Goal: Information Seeking & Learning: Learn about a topic

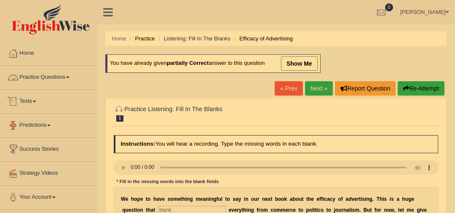
click at [64, 78] on link "Practice Questions" at bounding box center [48, 76] width 96 height 21
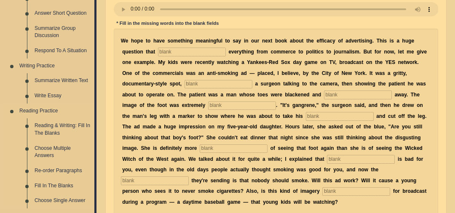
scroll to position [181, 0]
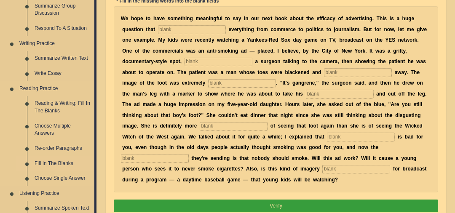
click at [68, 162] on link "Fill In The Blanks" at bounding box center [63, 163] width 64 height 15
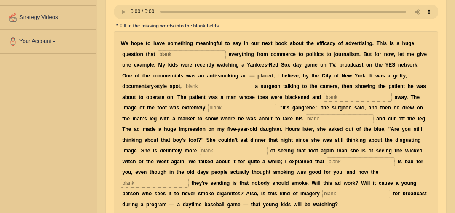
scroll to position [229, 0]
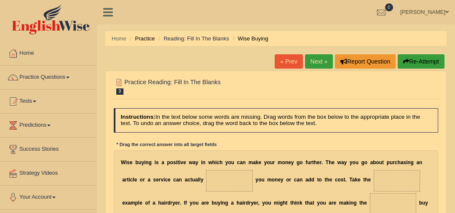
scroll to position [109, 0]
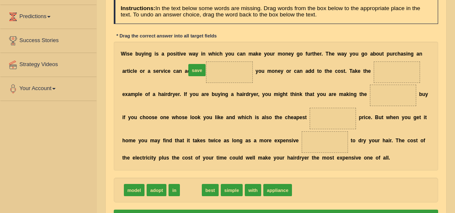
drag, startPoint x: 191, startPoint y: 188, endPoint x: 198, endPoint y: 48, distance: 140.5
click at [198, 48] on div "Instructions: In the text below some words are missing. Drag words from the box…" at bounding box center [276, 112] width 328 height 232
drag, startPoint x: 190, startPoint y: 190, endPoint x: 198, endPoint y: 59, distance: 131.3
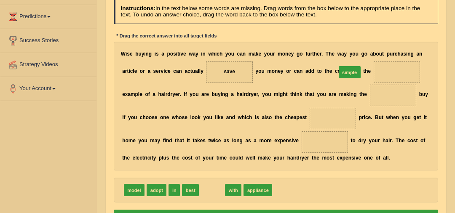
drag, startPoint x: 251, startPoint y: 146, endPoint x: 376, endPoint y: 46, distance: 160.0
click at [376, 46] on div "Instructions: In the text below some words are missing. Drag words from the box…" at bounding box center [276, 112] width 328 height 232
drag, startPoint x: 204, startPoint y: 188, endPoint x: 374, endPoint y: 46, distance: 221.7
click at [374, 46] on div "Instructions: In the text below some words are missing. Drag words from the box…" at bounding box center [276, 112] width 328 height 232
drag, startPoint x: 206, startPoint y: 192, endPoint x: 358, endPoint y: 69, distance: 195.1
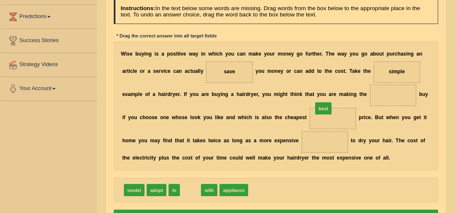
drag, startPoint x: 188, startPoint y: 188, endPoint x: 345, endPoint y: 92, distance: 183.5
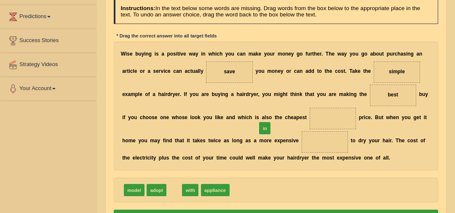
drag, startPoint x: 169, startPoint y: 190, endPoint x: 280, endPoint y: 114, distance: 133.7
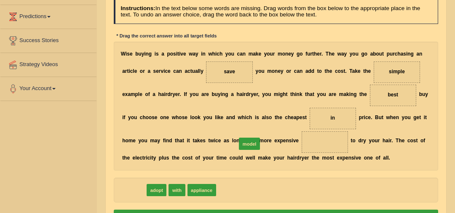
drag, startPoint x: 131, startPoint y: 189, endPoint x: 263, endPoint y: 134, distance: 143.8
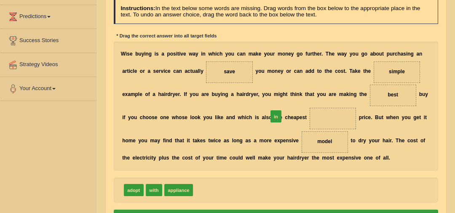
drag, startPoint x: 206, startPoint y: 182, endPoint x: 285, endPoint y: 102, distance: 112.3
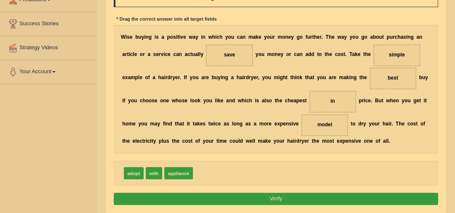
scroll to position [141, 0]
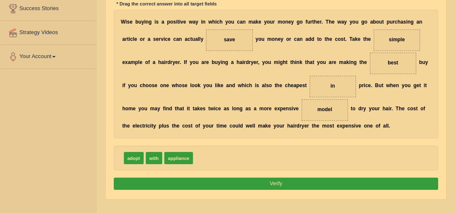
click at [291, 181] on button "Verify" at bounding box center [276, 184] width 325 height 12
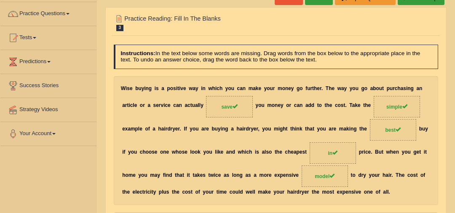
scroll to position [0, 0]
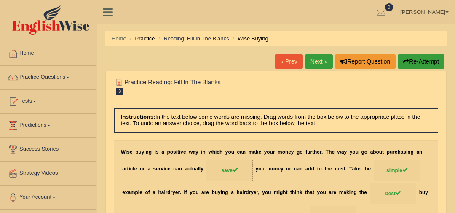
click at [321, 57] on link "Next »" at bounding box center [319, 61] width 28 height 14
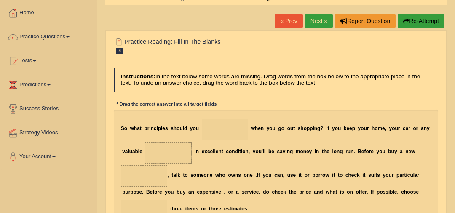
scroll to position [105, 0]
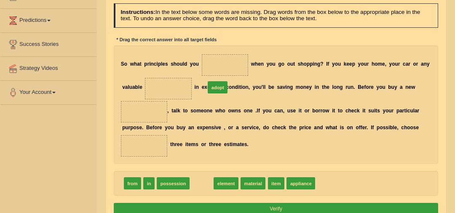
drag, startPoint x: 207, startPoint y: 115, endPoint x: 220, endPoint y: 58, distance: 58.8
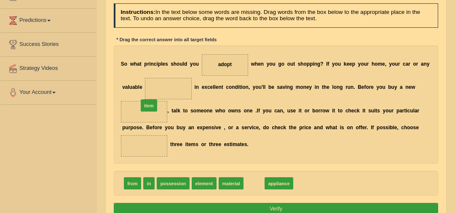
drag, startPoint x: 250, startPoint y: 170, endPoint x: 126, endPoint y: 78, distance: 154.0
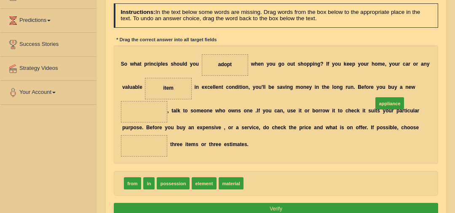
drag, startPoint x: 258, startPoint y: 170, endPoint x: 410, endPoint y: 77, distance: 178.9
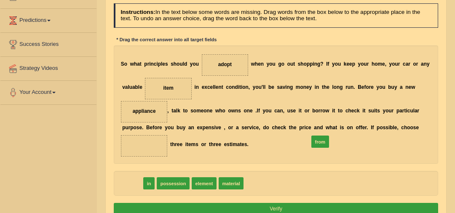
drag, startPoint x: 134, startPoint y: 169, endPoint x: 355, endPoint y: 120, distance: 226.1
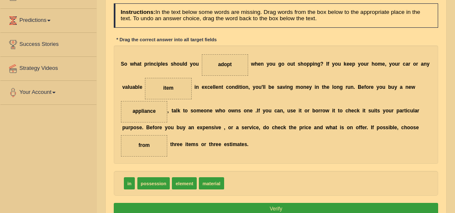
click at [313, 203] on button "Verify" at bounding box center [276, 209] width 325 height 12
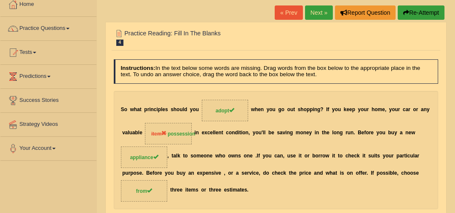
scroll to position [0, 0]
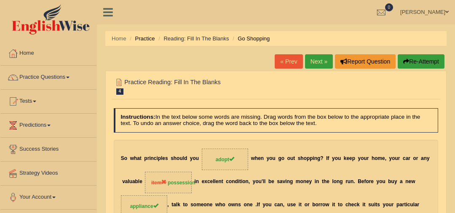
click at [318, 66] on link "Next »" at bounding box center [319, 61] width 28 height 14
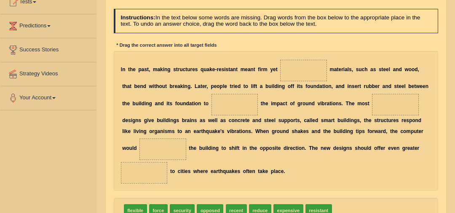
scroll to position [102, 0]
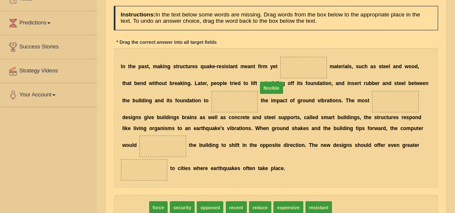
drag, startPoint x: 136, startPoint y: 209, endPoint x: 296, endPoint y: 68, distance: 213.2
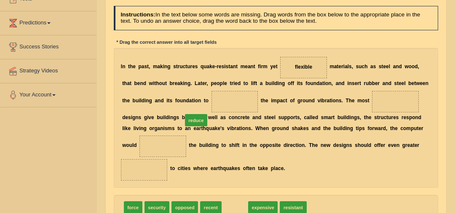
drag, startPoint x: 235, startPoint y: 202, endPoint x: 190, endPoint y: 100, distance: 111.7
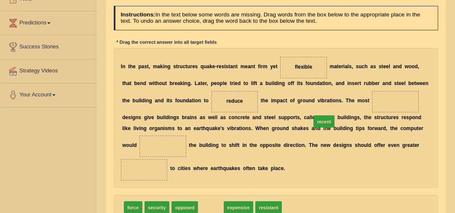
drag, startPoint x: 203, startPoint y: 207, endPoint x: 341, endPoint y: 98, distance: 176.7
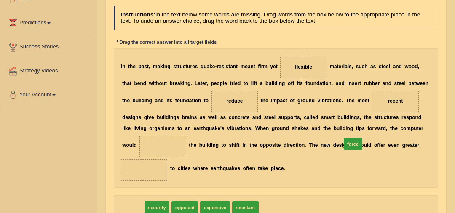
drag, startPoint x: 134, startPoint y: 207, endPoint x: 393, endPoint y: 133, distance: 269.3
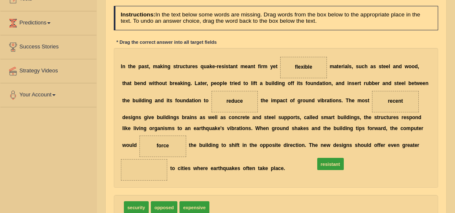
drag, startPoint x: 266, startPoint y: 171, endPoint x: 346, endPoint y: 157, distance: 80.6
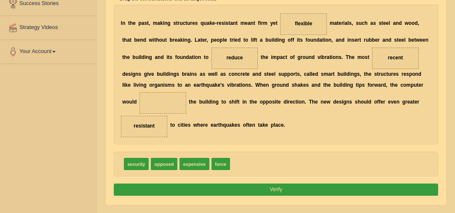
scroll to position [145, 0]
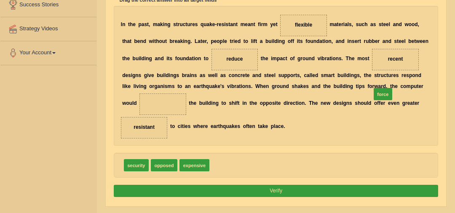
drag, startPoint x: 216, startPoint y: 161, endPoint x: 407, endPoint y: 78, distance: 208.3
click at [352, 187] on button "Verify" at bounding box center [276, 191] width 325 height 12
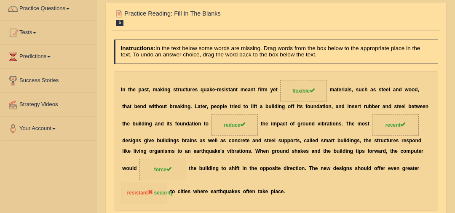
scroll to position [0, 0]
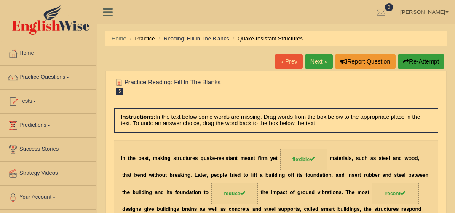
click at [327, 62] on link "Next »" at bounding box center [319, 61] width 28 height 14
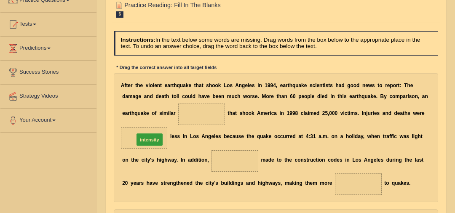
drag, startPoint x: 225, startPoint y: 208, endPoint x: 139, endPoint y: 113, distance: 128.0
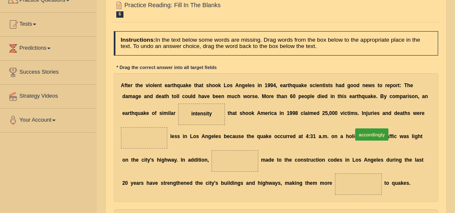
drag, startPoint x: 277, startPoint y: 207, endPoint x: 386, endPoint y: 105, distance: 149.7
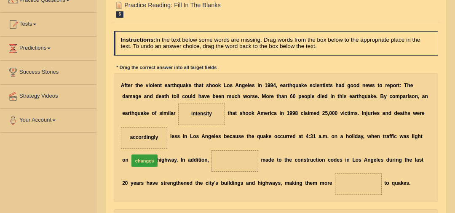
drag, startPoint x: 141, startPoint y: 195, endPoint x: 147, endPoint y: 134, distance: 61.5
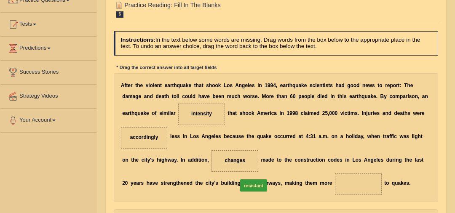
drag, startPoint x: 195, startPoint y: 208, endPoint x: 263, endPoint y: 165, distance: 79.7
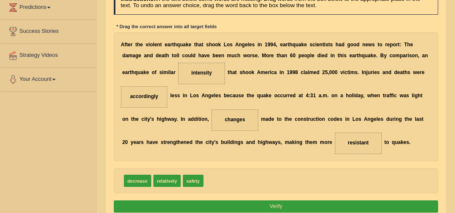
scroll to position [135, 0]
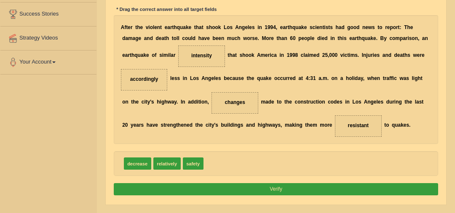
click at [271, 183] on button "Verify" at bounding box center [276, 189] width 325 height 12
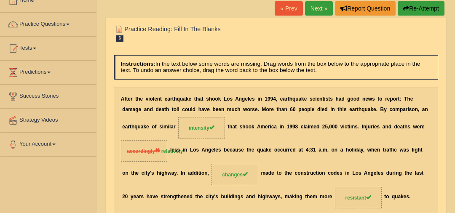
scroll to position [0, 0]
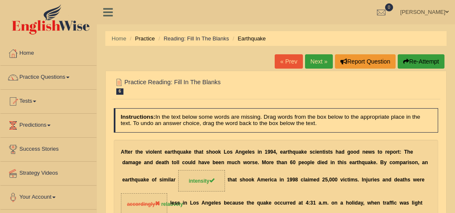
click at [318, 61] on link "Next »" at bounding box center [319, 61] width 28 height 14
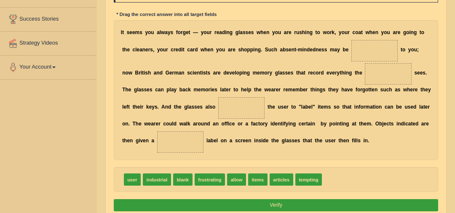
scroll to position [129, 0]
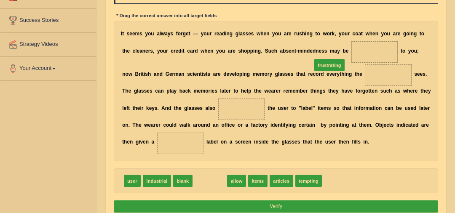
drag, startPoint x: 212, startPoint y: 180, endPoint x: 352, endPoint y: 44, distance: 195.8
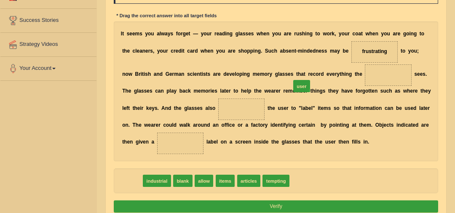
drag, startPoint x: 130, startPoint y: 180, endPoint x: 332, endPoint y: 68, distance: 230.3
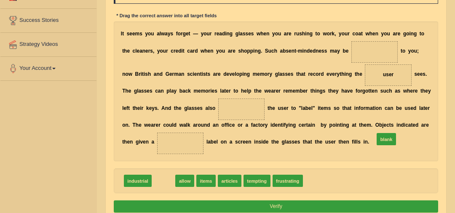
drag, startPoint x: 159, startPoint y: 182, endPoint x: 424, endPoint y: 133, distance: 269.3
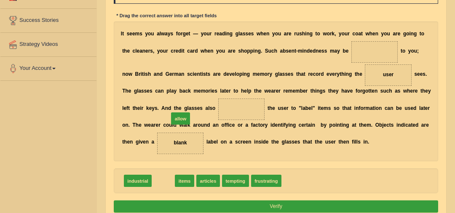
drag, startPoint x: 169, startPoint y: 178, endPoint x: 183, endPoint y: 100, distance: 79.7
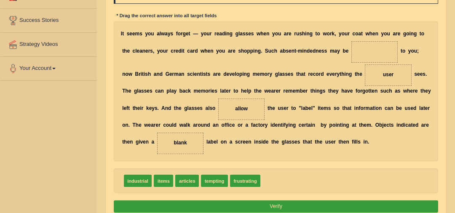
click at [282, 205] on button "Verify" at bounding box center [276, 207] width 325 height 12
drag, startPoint x: 266, startPoint y: 158, endPoint x: 355, endPoint y: 38, distance: 149.2
click at [310, 204] on button "Verify" at bounding box center [276, 207] width 325 height 12
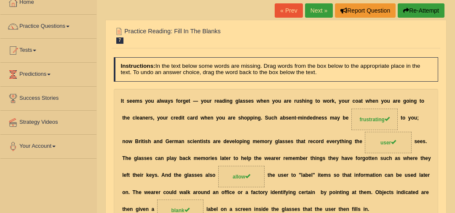
scroll to position [50, 0]
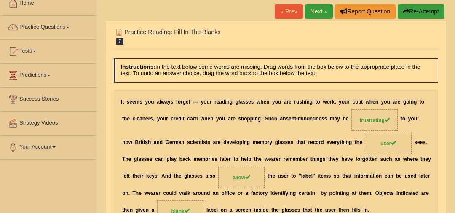
click at [313, 4] on link "Next »" at bounding box center [319, 11] width 28 height 14
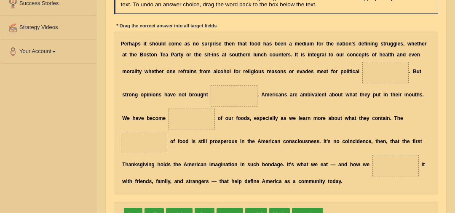
scroll to position [139, 0]
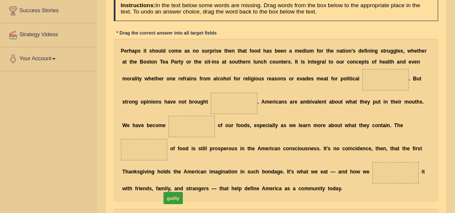
drag, startPoint x: 150, startPoint y: 209, endPoint x: 149, endPoint y: 213, distance: 4.7
drag, startPoint x: 255, startPoint y: 208, endPoint x: 334, endPoint y: 74, distance: 155.4
drag, startPoint x: 292, startPoint y: 205, endPoint x: 153, endPoint y: 86, distance: 182.9
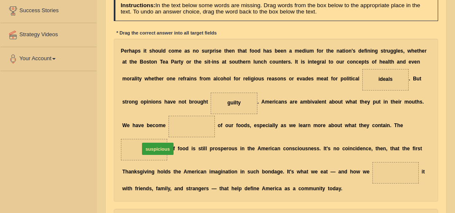
drag, startPoint x: 266, startPoint y: 205, endPoint x: 142, endPoint y: 120, distance: 150.7
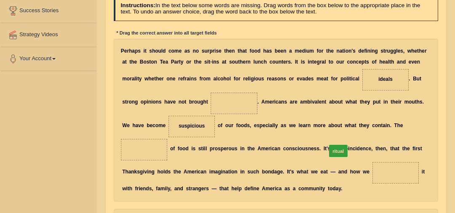
drag, startPoint x: 136, startPoint y: 212, endPoint x: 377, endPoint y: 128, distance: 255.3
drag, startPoint x: 160, startPoint y: 208, endPoint x: 273, endPoint y: 153, distance: 125.9
drag, startPoint x: 213, startPoint y: 204, endPoint x: 162, endPoint y: 96, distance: 119.5
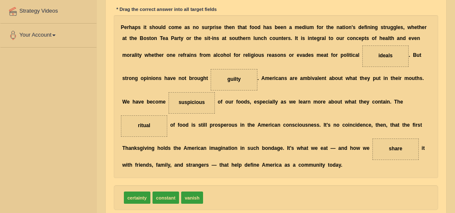
scroll to position [169, 0]
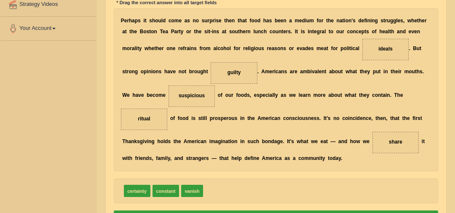
click at [279, 211] on button "Verify" at bounding box center [276, 217] width 325 height 12
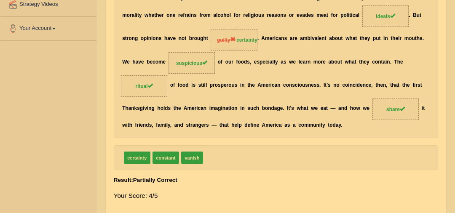
scroll to position [0, 0]
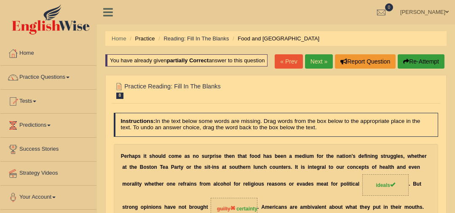
click at [318, 63] on link "Next »" at bounding box center [319, 61] width 28 height 14
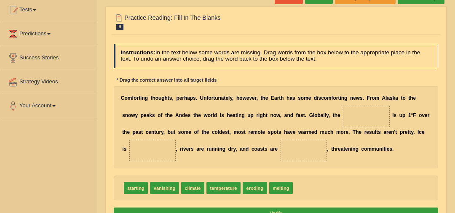
scroll to position [102, 0]
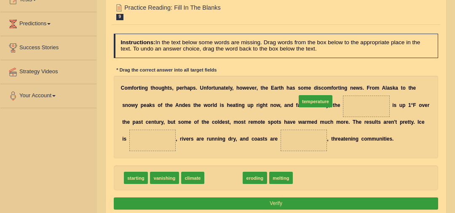
drag, startPoint x: 220, startPoint y: 183, endPoint x: 327, endPoint y: 91, distance: 141.4
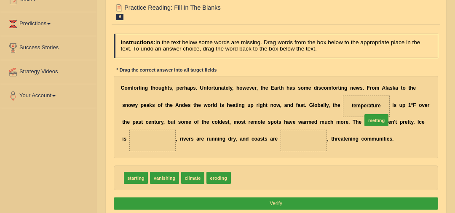
drag, startPoint x: 239, startPoint y: 190, endPoint x: 392, endPoint y: 123, distance: 166.3
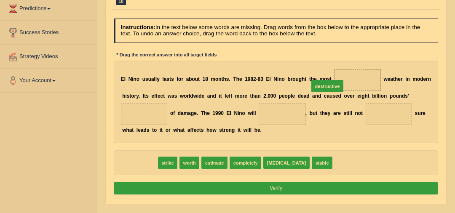
drag, startPoint x: 144, startPoint y: 160, endPoint x: 365, endPoint y: 70, distance: 238.7
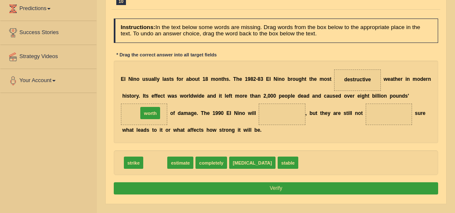
drag, startPoint x: 158, startPoint y: 154, endPoint x: 151, endPoint y: 102, distance: 52.0
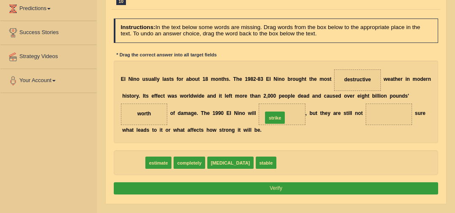
drag, startPoint x: 136, startPoint y: 160, endPoint x: 302, endPoint y: 107, distance: 173.6
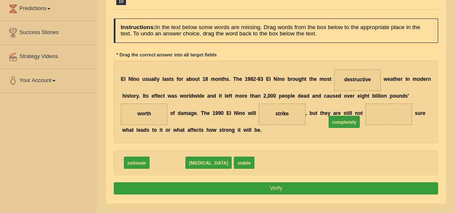
drag, startPoint x: 173, startPoint y: 159, endPoint x: 397, endPoint y: 107, distance: 229.7
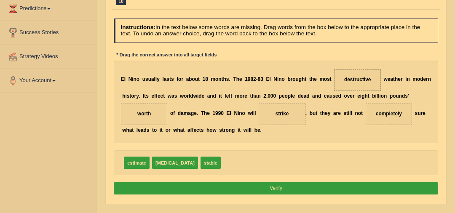
click at [281, 188] on button "Verify" at bounding box center [276, 188] width 325 height 12
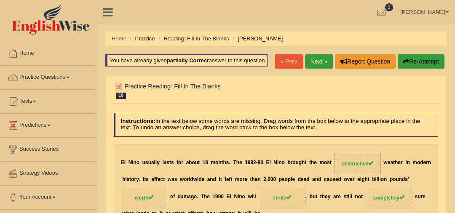
click at [319, 61] on link "Next »" at bounding box center [319, 61] width 28 height 14
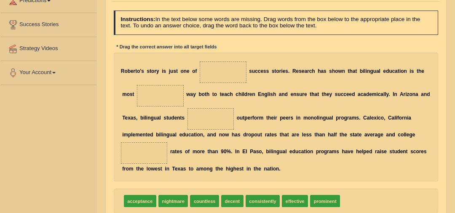
scroll to position [126, 0]
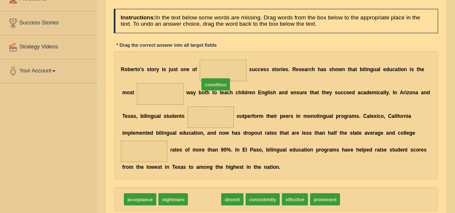
drag, startPoint x: 201, startPoint y: 196, endPoint x: 218, endPoint y: 56, distance: 141.3
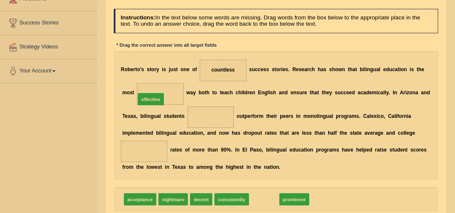
drag, startPoint x: 224, startPoint y: 157, endPoint x: 131, endPoint y: 80, distance: 120.6
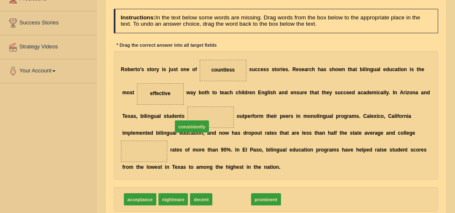
drag, startPoint x: 234, startPoint y: 199, endPoint x: 187, endPoint y: 113, distance: 98.8
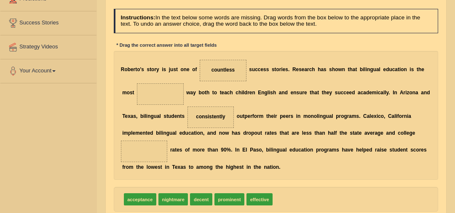
click at [222, 199] on span "prominent" at bounding box center [229, 199] width 30 height 12
drag, startPoint x: 257, startPoint y: 198, endPoint x: 131, endPoint y: 95, distance: 162.2
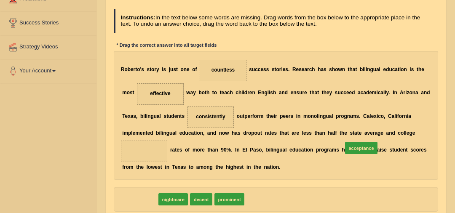
drag, startPoint x: 147, startPoint y: 195, endPoint x: 408, endPoint y: 135, distance: 267.7
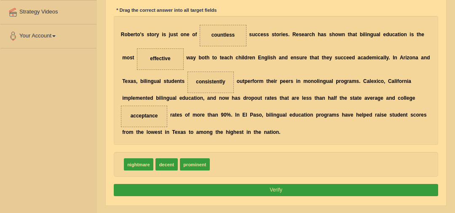
scroll to position [166, 0]
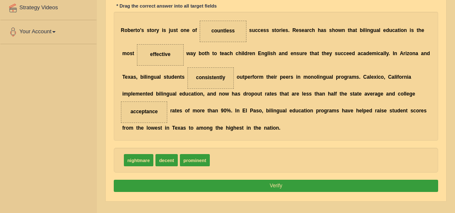
click at [333, 185] on button "Verify" at bounding box center [276, 186] width 325 height 12
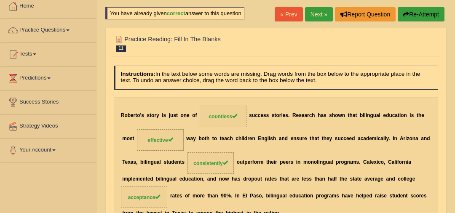
scroll to position [0, 0]
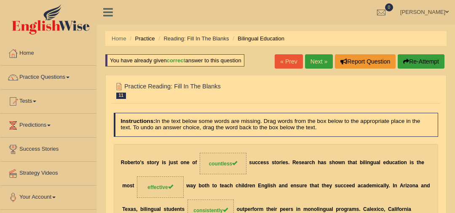
click at [313, 63] on link "Next »" at bounding box center [319, 61] width 28 height 14
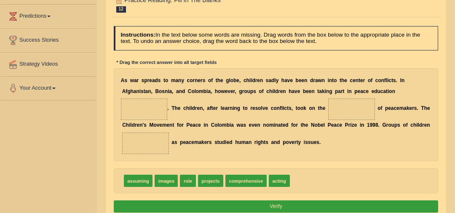
scroll to position [114, 0]
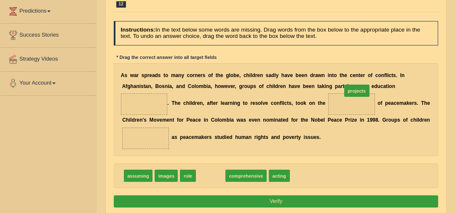
drag, startPoint x: 206, startPoint y: 190, endPoint x: 378, endPoint y: 90, distance: 199.0
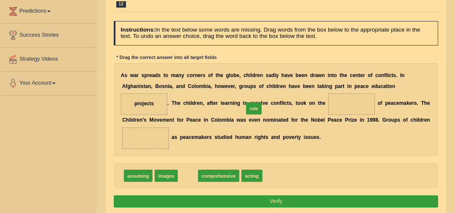
drag, startPoint x: 183, startPoint y: 190, endPoint x: 265, endPoint y: 110, distance: 114.1
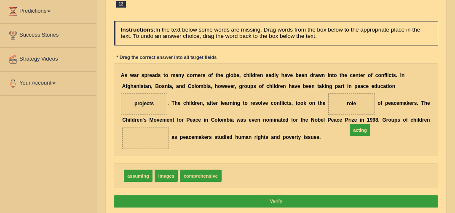
drag, startPoint x: 233, startPoint y: 188, endPoint x: 381, endPoint y: 134, distance: 157.2
click at [317, 208] on button "Verify" at bounding box center [276, 202] width 325 height 12
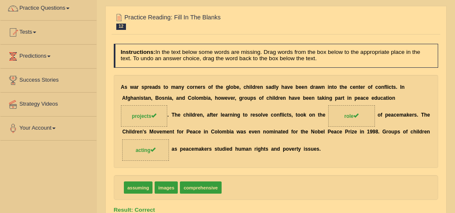
scroll to position [0, 0]
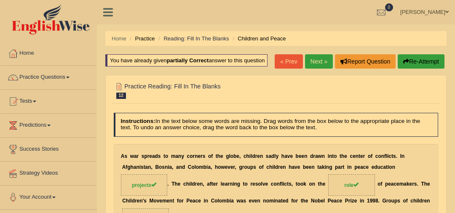
click at [317, 67] on link "Next »" at bounding box center [319, 61] width 28 height 14
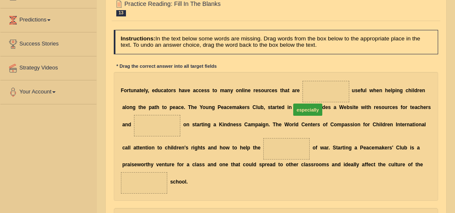
drag, startPoint x: 195, startPoint y: 206, endPoint x: 321, endPoint y: 76, distance: 181.2
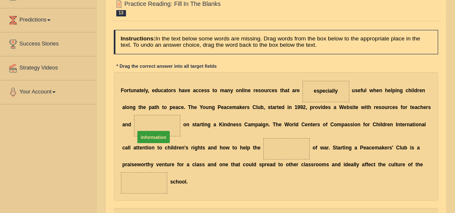
drag, startPoint x: 263, startPoint y: 206, endPoint x: 134, endPoint y: 107, distance: 162.4
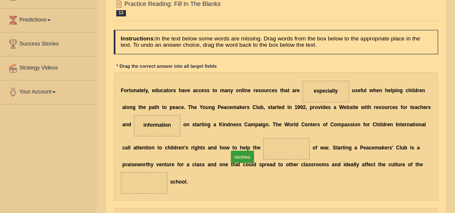
drag, startPoint x: 194, startPoint y: 212, endPoint x: 249, endPoint y: 135, distance: 94.5
drag, startPoint x: 261, startPoint y: 206, endPoint x: 399, endPoint y: 160, distance: 145.0
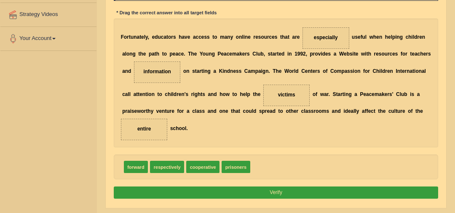
scroll to position [162, 0]
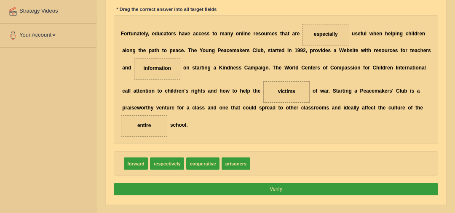
click at [298, 183] on button "Verify" at bounding box center [276, 189] width 325 height 12
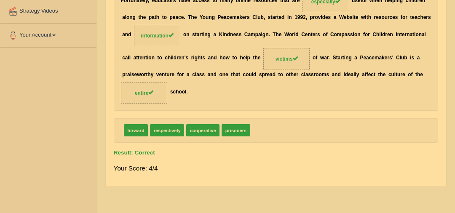
scroll to position [0, 0]
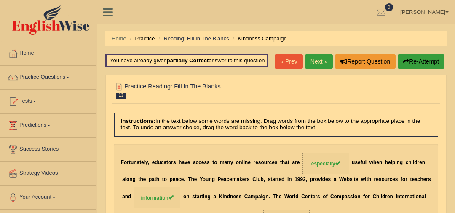
click at [324, 57] on link "Next »" at bounding box center [319, 61] width 28 height 14
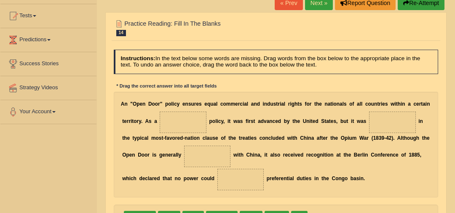
scroll to position [94, 0]
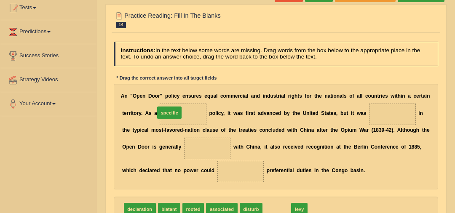
drag, startPoint x: 263, startPoint y: 208, endPoint x: 137, endPoint y: 94, distance: 170.1
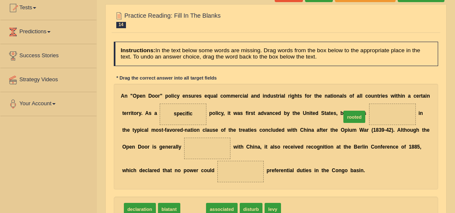
drag, startPoint x: 194, startPoint y: 201, endPoint x: 381, endPoint y: 94, distance: 215.2
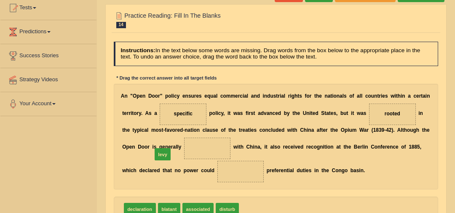
drag, startPoint x: 246, startPoint y: 205, endPoint x: 144, endPoint y: 140, distance: 120.9
drag, startPoint x: 228, startPoint y: 206, endPoint x: 157, endPoint y: 164, distance: 82.7
drag, startPoint x: 222, startPoint y: 204, endPoint x: 131, endPoint y: 137, distance: 112.9
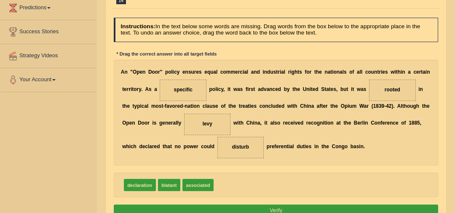
scroll to position [126, 0]
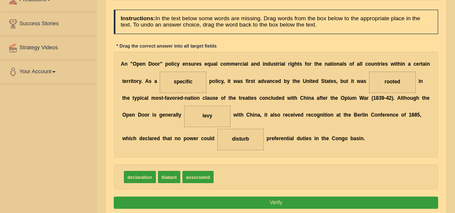
click at [287, 203] on button "Verify" at bounding box center [276, 203] width 325 height 12
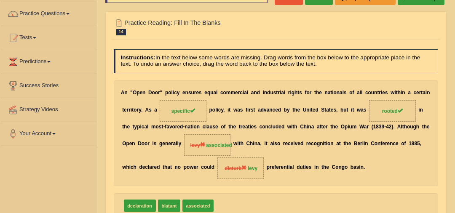
scroll to position [46, 0]
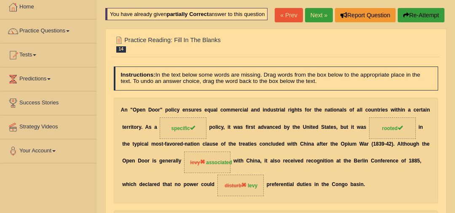
click at [315, 16] on link "Next »" at bounding box center [319, 15] width 28 height 14
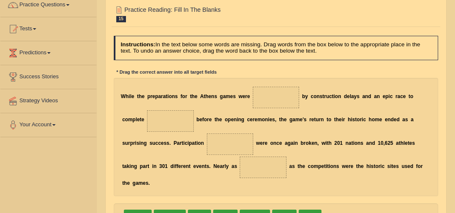
scroll to position [77, 0]
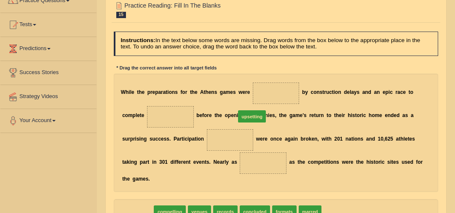
drag, startPoint x: 143, startPoint y: 199, endPoint x: 279, endPoint y: 86, distance: 176.9
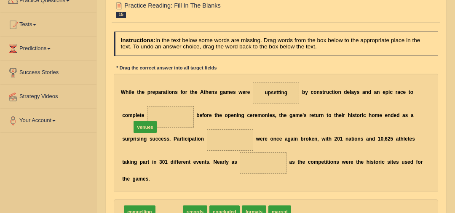
drag, startPoint x: 176, startPoint y: 200, endPoint x: 148, endPoint y: 101, distance: 103.0
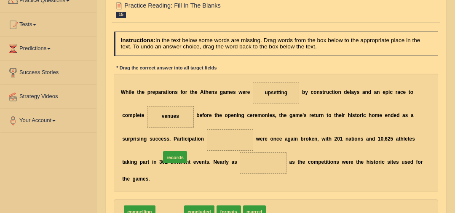
drag, startPoint x: 173, startPoint y: 199, endPoint x: 180, endPoint y: 135, distance: 63.9
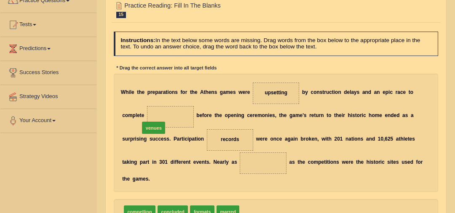
drag, startPoint x: 203, startPoint y: 181, endPoint x: 126, endPoint y: 99, distance: 112.7
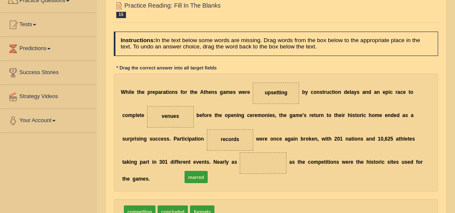
drag, startPoint x: 223, startPoint y: 198, endPoint x: 186, endPoint y: 157, distance: 55.5
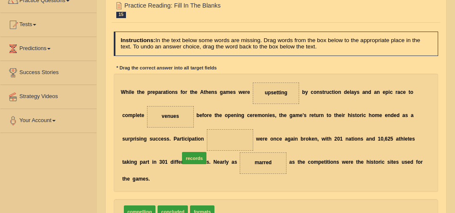
drag, startPoint x: 225, startPoint y: 201, endPoint x: 176, endPoint y: 131, distance: 85.5
drag, startPoint x: 223, startPoint y: 201, endPoint x: 131, endPoint y: 109, distance: 131.1
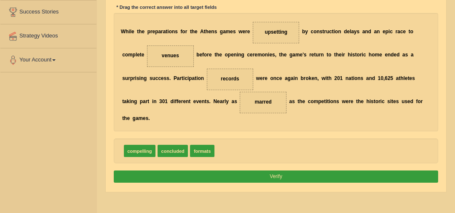
scroll to position [150, 0]
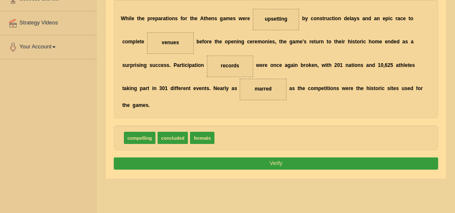
click at [265, 158] on button "Verify" at bounding box center [276, 164] width 325 height 12
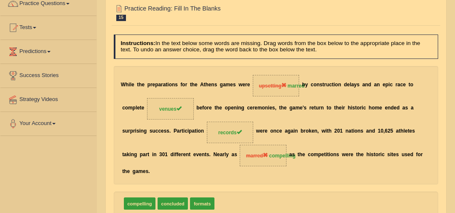
scroll to position [28, 0]
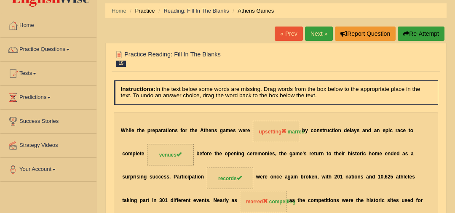
click at [321, 31] on link "Next »" at bounding box center [319, 34] width 28 height 14
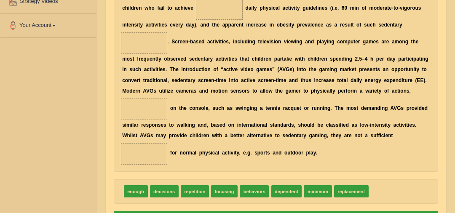
scroll to position [163, 0]
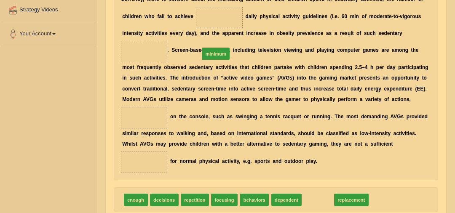
drag, startPoint x: 308, startPoint y: 190, endPoint x: 190, endPoint y: 17, distance: 209.6
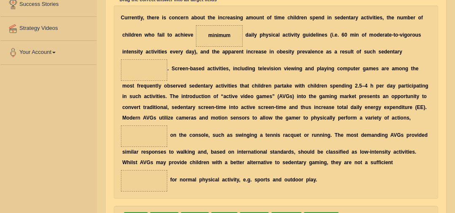
scroll to position [145, 0]
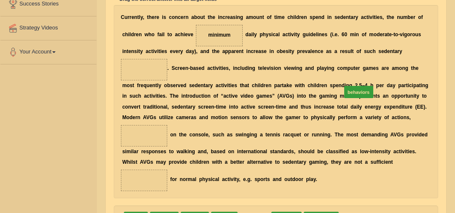
drag, startPoint x: 250, startPoint y: 203, endPoint x: 367, endPoint y: 58, distance: 186.0
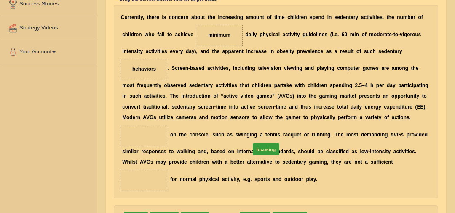
drag, startPoint x: 220, startPoint y: 206, endPoint x: 269, endPoint y: 125, distance: 94.5
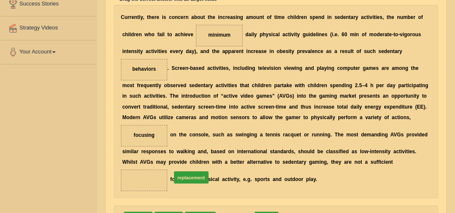
drag, startPoint x: 232, startPoint y: 207, endPoint x: 180, endPoint y: 160, distance: 70.4
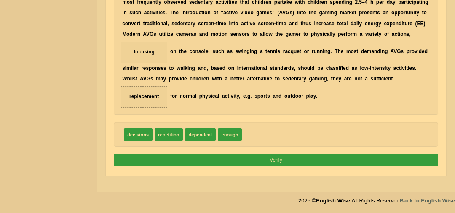
click at [309, 154] on button "Verify" at bounding box center [276, 160] width 325 height 12
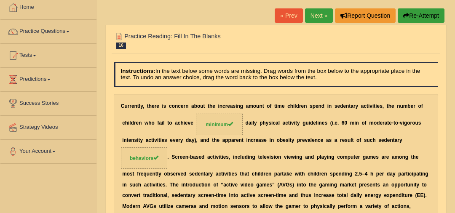
scroll to position [35, 0]
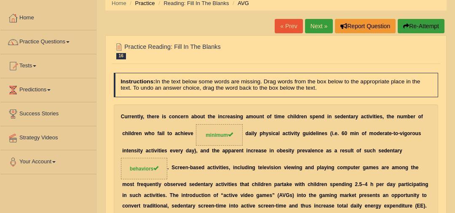
click at [322, 25] on link "Next »" at bounding box center [319, 26] width 28 height 14
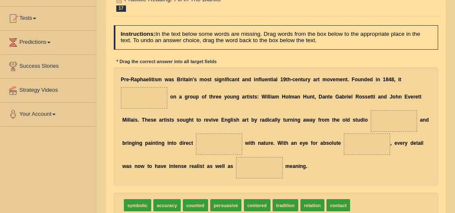
scroll to position [83, 0]
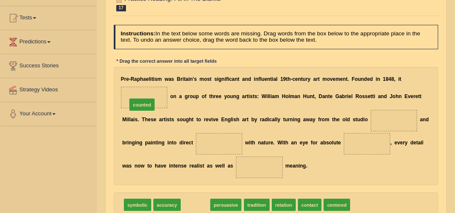
drag, startPoint x: 196, startPoint y: 204, endPoint x: 135, endPoint y: 88, distance: 131.9
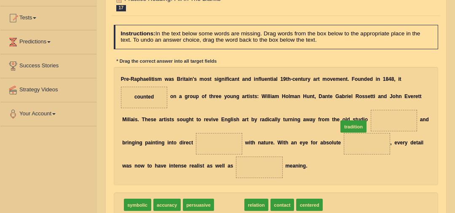
drag, startPoint x: 222, startPoint y: 203, endPoint x: 368, endPoint y: 111, distance: 172.9
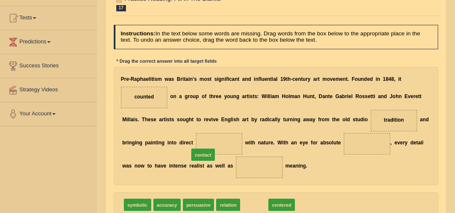
drag, startPoint x: 233, startPoint y: 189, endPoint x: 182, endPoint y: 142, distance: 69.2
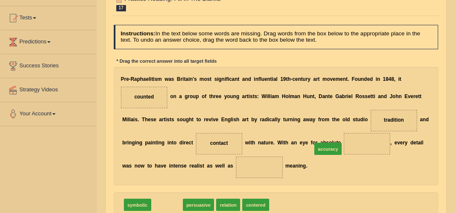
drag, startPoint x: 157, startPoint y: 207, endPoint x: 346, endPoint y: 141, distance: 200.3
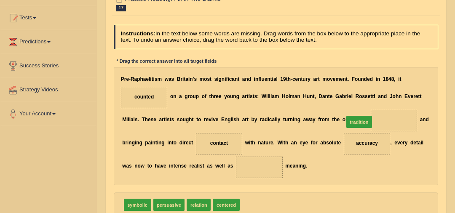
drag, startPoint x: 250, startPoint y: 203, endPoint x: 374, endPoint y: 108, distance: 156.0
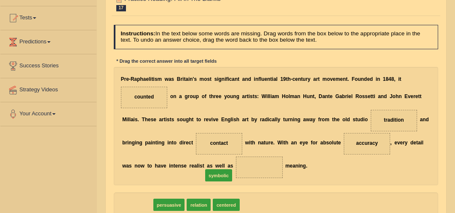
drag, startPoint x: 138, startPoint y: 202, endPoint x: 233, endPoint y: 167, distance: 101.7
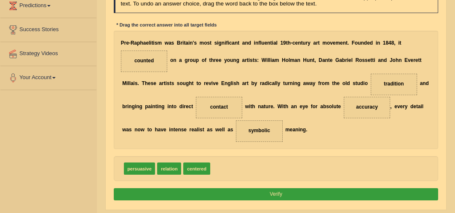
scroll to position [122, 0]
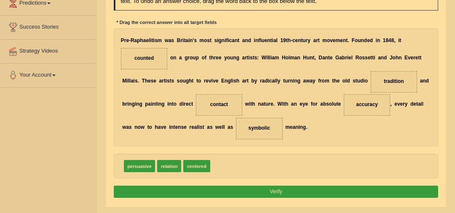
click at [282, 187] on button "Verify" at bounding box center [276, 192] width 325 height 12
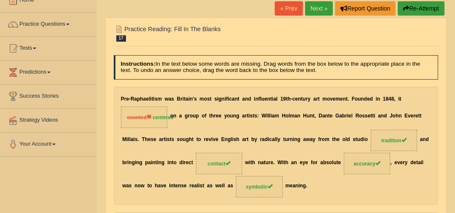
scroll to position [37, 0]
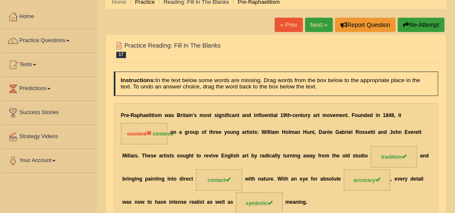
click at [318, 20] on link "Next »" at bounding box center [319, 25] width 28 height 14
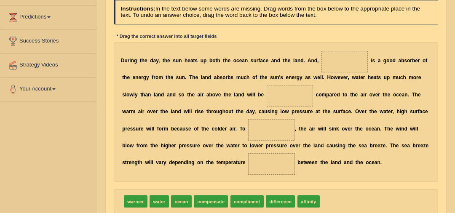
scroll to position [111, 0]
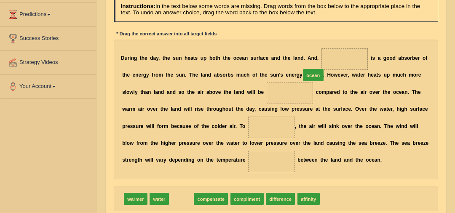
drag, startPoint x: 180, startPoint y: 200, endPoint x: 335, endPoint y: 55, distance: 212.6
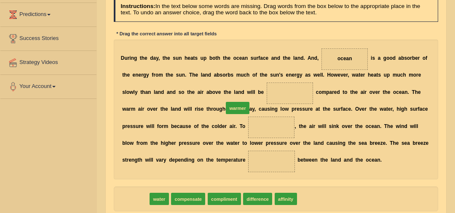
drag, startPoint x: 140, startPoint y: 196, endPoint x: 258, endPoint y: 90, distance: 158.7
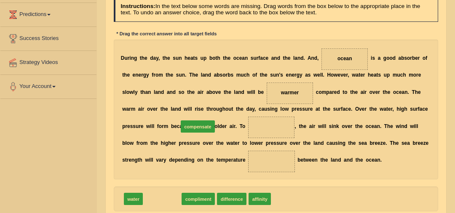
drag, startPoint x: 167, startPoint y: 197, endPoint x: 209, endPoint y: 112, distance: 94.8
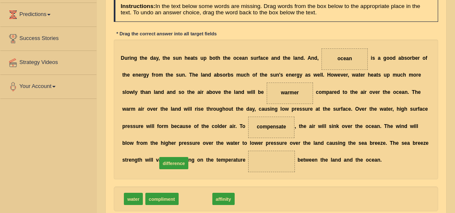
drag, startPoint x: 197, startPoint y: 199, endPoint x: 171, endPoint y: 157, distance: 48.8
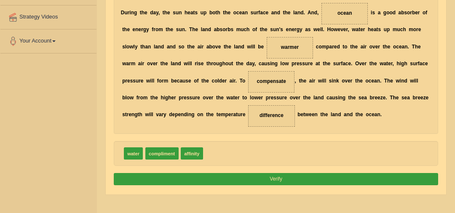
scroll to position [158, 0]
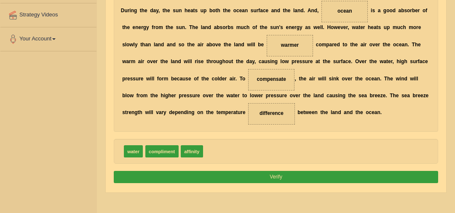
click at [296, 171] on button "Verify" at bounding box center [276, 177] width 325 height 12
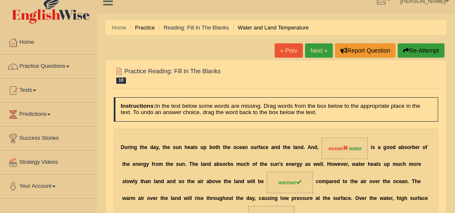
scroll to position [0, 0]
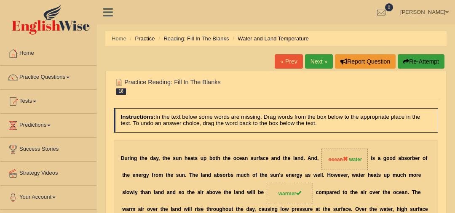
click at [317, 57] on link "Next »" at bounding box center [319, 61] width 28 height 14
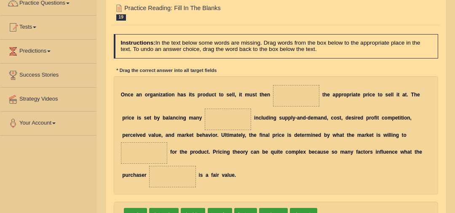
scroll to position [75, 0]
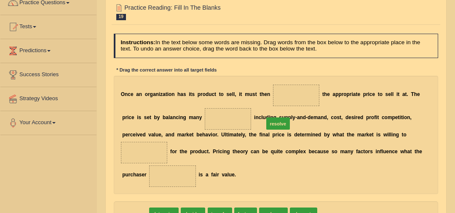
drag, startPoint x: 139, startPoint y: 204, endPoint x: 302, endPoint y: 94, distance: 197.2
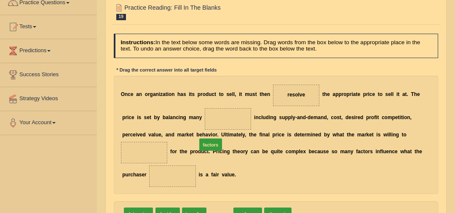
drag, startPoint x: 220, startPoint y: 201, endPoint x: 207, endPoint y: 117, distance: 85.6
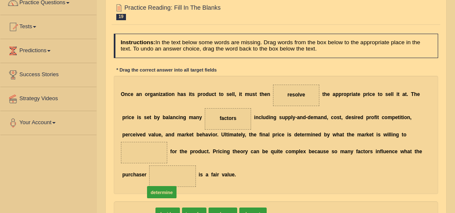
drag, startPoint x: 139, startPoint y: 200, endPoint x: 153, endPoint y: 182, distance: 23.0
click at [285, 90] on span "resolve" at bounding box center [296, 95] width 47 height 21
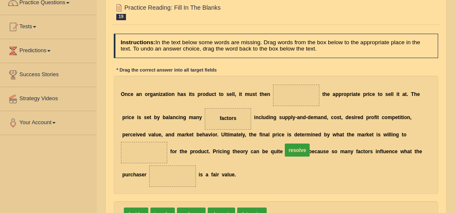
drag, startPoint x: 285, startPoint y: 95, endPoint x: 288, endPoint y: 180, distance: 85.6
drag, startPoint x: 131, startPoint y: 206, endPoint x: 135, endPoint y: 200, distance: 7.7
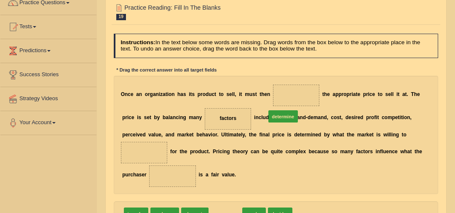
drag, startPoint x: 224, startPoint y: 205, endPoint x: 293, endPoint y: 87, distance: 136.7
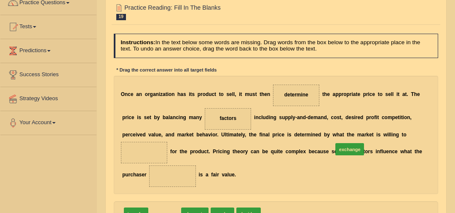
drag, startPoint x: 163, startPoint y: 200, endPoint x: 381, endPoint y: 124, distance: 230.7
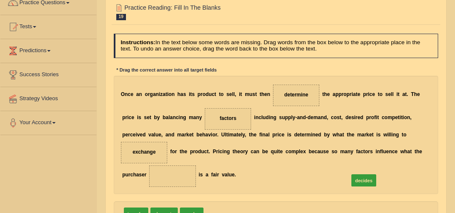
drag, startPoint x: 214, startPoint y: 200, endPoint x: 386, endPoint y: 161, distance: 176.2
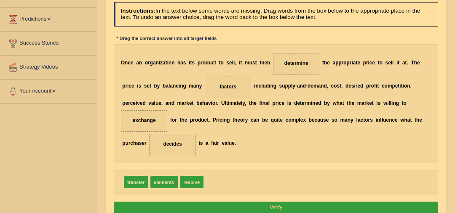
scroll to position [111, 0]
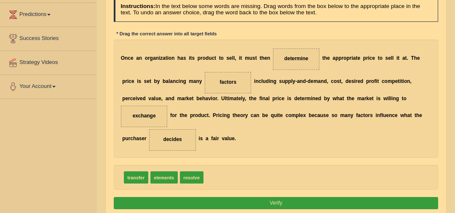
click at [322, 197] on button "Verify" at bounding box center [276, 203] width 325 height 12
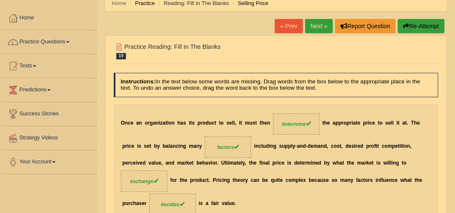
scroll to position [21, 0]
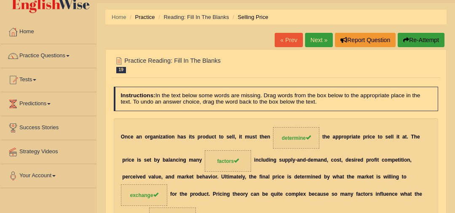
click at [315, 42] on link "Next »" at bounding box center [319, 40] width 28 height 14
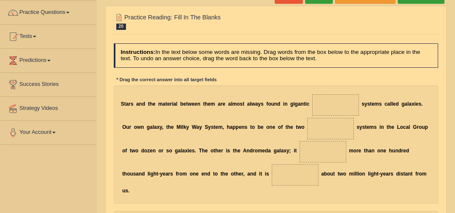
scroll to position [75, 0]
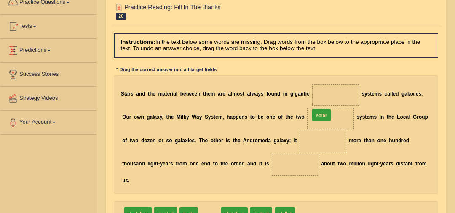
drag, startPoint x: 206, startPoint y: 200, endPoint x: 338, endPoint y: 85, distance: 175.0
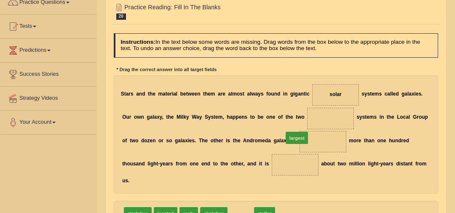
drag, startPoint x: 236, startPoint y: 202, endPoint x: 302, endPoint y: 115, distance: 109.0
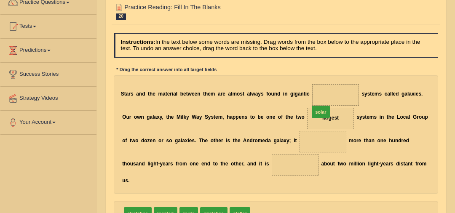
drag, startPoint x: 254, startPoint y: 201, endPoint x: 324, endPoint y: 83, distance: 137.5
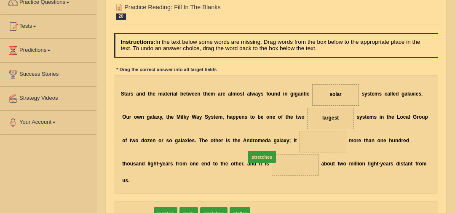
drag, startPoint x: 140, startPoint y: 204, endPoint x: 286, endPoint y: 138, distance: 160.5
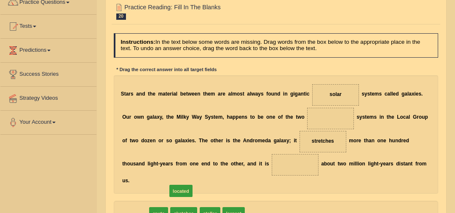
drag, startPoint x: 139, startPoint y: 204, endPoint x: 141, endPoint y: 198, distance: 6.3
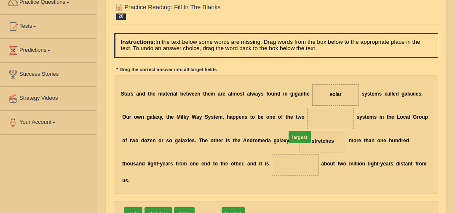
drag, startPoint x: 212, startPoint y: 203, endPoint x: 319, endPoint y: 113, distance: 139.6
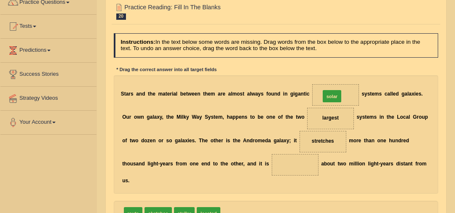
drag, startPoint x: 229, startPoint y: 203, endPoint x: 347, endPoint y: 67, distance: 180.1
click at [347, 66] on div "Instructions: In the text below some words are missing. Drag words from the box…" at bounding box center [276, 140] width 328 height 221
drag, startPoint x: 230, startPoint y: 202, endPoint x: 338, endPoint y: 86, distance: 158.3
drag, startPoint x: 206, startPoint y: 200, endPoint x: 211, endPoint y: 151, distance: 49.1
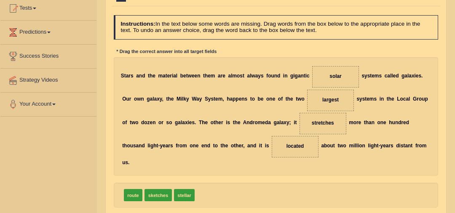
scroll to position [105, 0]
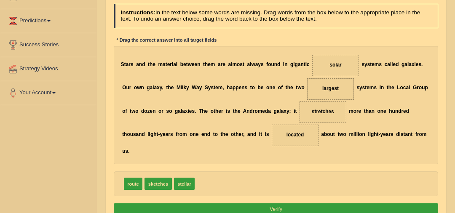
click at [269, 204] on button "Verify" at bounding box center [276, 210] width 325 height 12
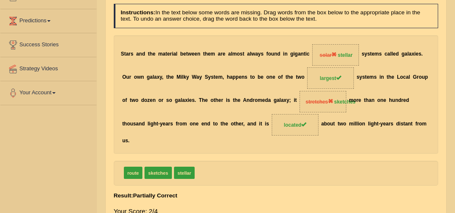
scroll to position [23, 0]
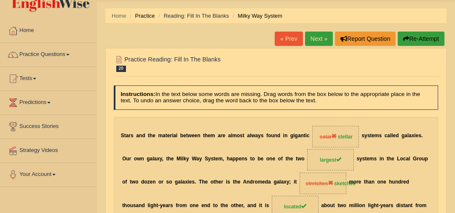
click at [318, 38] on link "Next »" at bounding box center [319, 39] width 28 height 14
